Goal: Information Seeking & Learning: Understand process/instructions

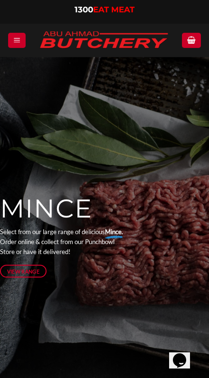
click at [36, 270] on span "View Range" at bounding box center [23, 271] width 32 height 8
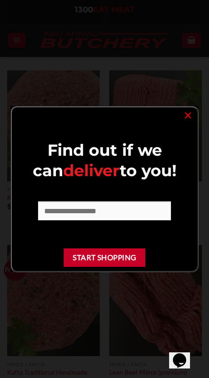
scroll to position [264, 0]
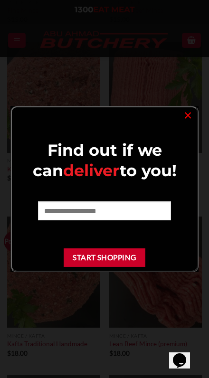
click at [188, 113] on link "×" at bounding box center [188, 114] width 14 height 13
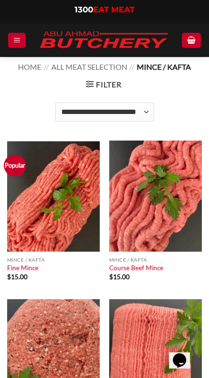
scroll to position [0, 0]
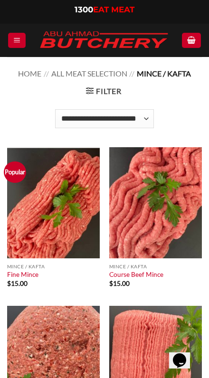
click at [79, 71] on link "All Meat Selection" at bounding box center [89, 73] width 76 height 9
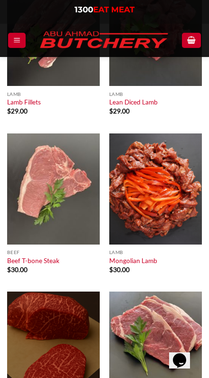
scroll to position [4361, 0]
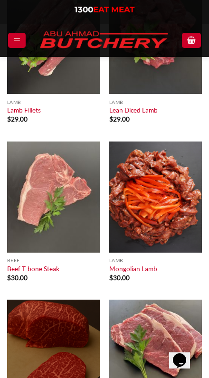
click at [20, 38] on icon "Menu" at bounding box center [16, 40] width 7 height 9
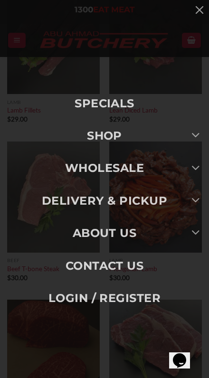
click at [190, 169] on button "Toggle" at bounding box center [195, 168] width 21 height 19
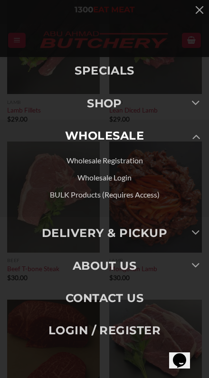
click at [191, 138] on button "Toggle" at bounding box center [195, 136] width 21 height 19
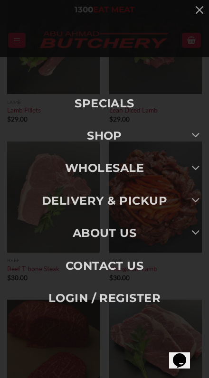
click at [187, 206] on button "Toggle" at bounding box center [195, 201] width 21 height 19
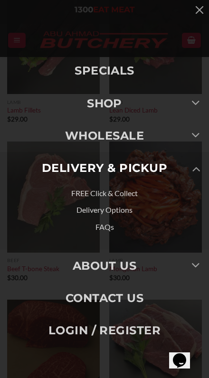
click at [120, 210] on link "Delivery Options" at bounding box center [104, 210] width 209 height 17
click at [114, 212] on link "Delivery Options" at bounding box center [104, 210] width 209 height 17
click at [112, 207] on link "Delivery Options" at bounding box center [104, 210] width 209 height 17
click at [190, 4] on button "button" at bounding box center [199, 9] width 19 height 19
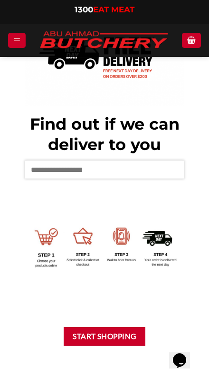
click at [154, 170] on input "text" at bounding box center [105, 169] width 160 height 19
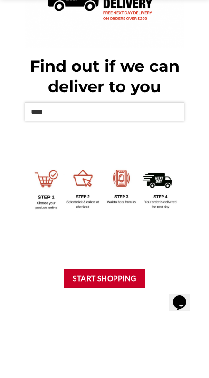
type input "****"
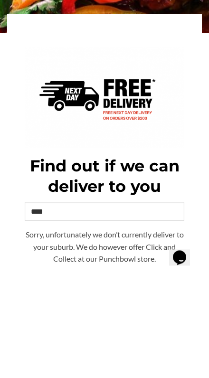
scroll to position [47, 0]
